Goal: Find specific page/section: Find specific page/section

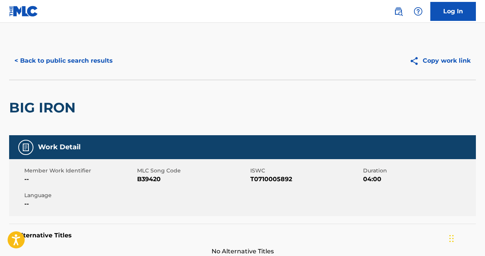
click at [69, 57] on button "< Back to public search results" at bounding box center [63, 60] width 109 height 19
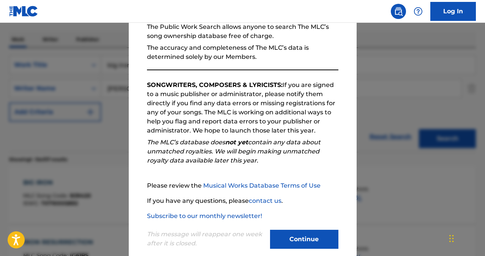
scroll to position [92, 0]
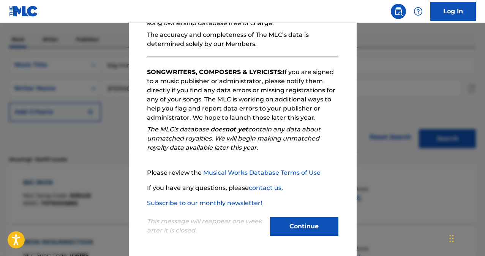
click at [302, 226] on button "Continue" at bounding box center [304, 226] width 68 height 19
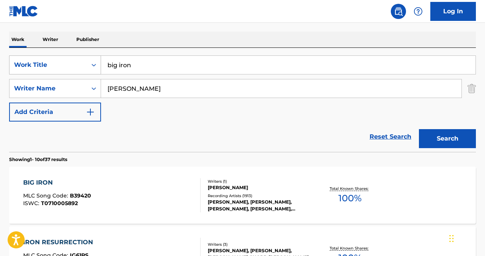
drag, startPoint x: 148, startPoint y: 69, endPoint x: 90, endPoint y: 59, distance: 58.3
click at [90, 59] on div "SearchWithCriteria80ba2f56-ec18-4e73-b309-6d757d91ad92 Work Title big iron" at bounding box center [242, 64] width 467 height 19
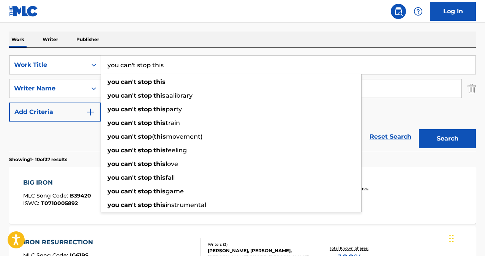
type input "you can't stop this"
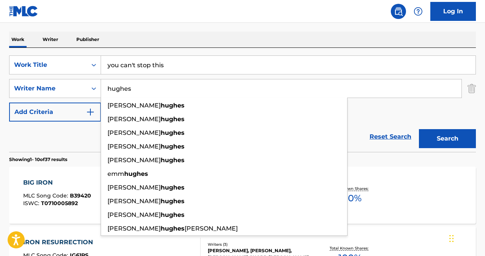
type input "hughes"
click at [438, 136] on button "Search" at bounding box center [447, 138] width 57 height 19
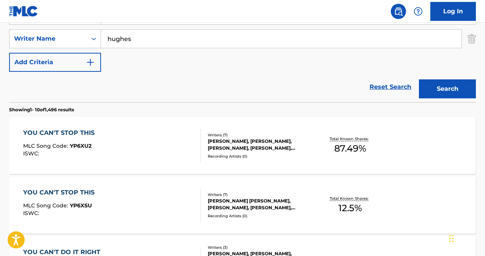
scroll to position [172, 0]
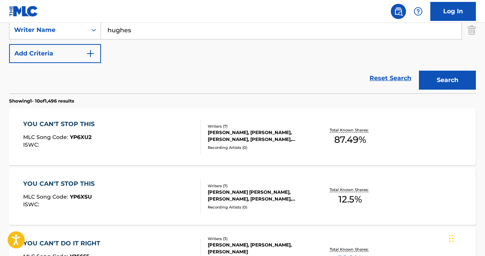
click at [72, 124] on div "YOU CAN'T STOP THIS" at bounding box center [60, 124] width 75 height 9
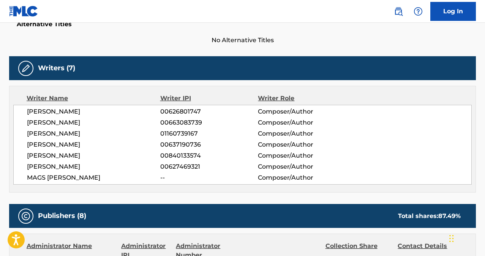
scroll to position [210, 0]
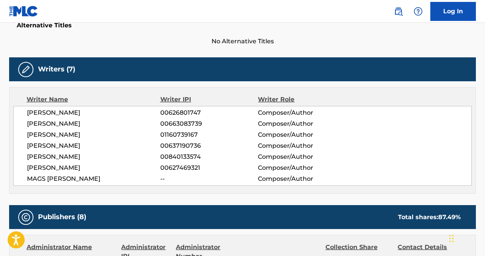
scroll to position [168, 0]
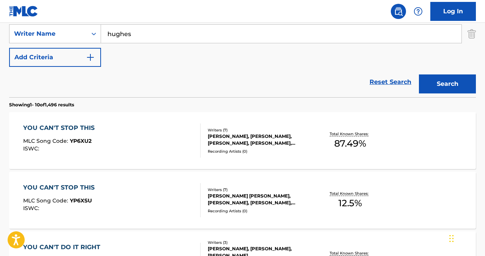
click at [63, 185] on div "YOU CAN'T STOP THIS" at bounding box center [60, 187] width 75 height 9
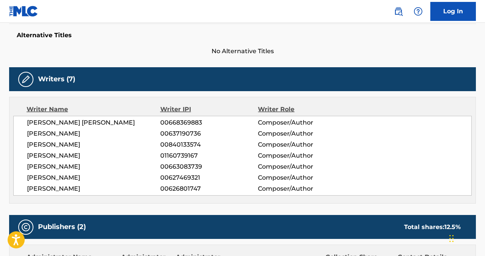
scroll to position [190, 0]
